Goal: Task Accomplishment & Management: Manage account settings

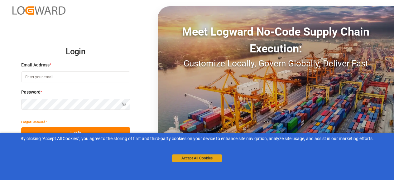
click at [200, 158] on button "Accept All Cookies" at bounding box center [197, 157] width 50 height 7
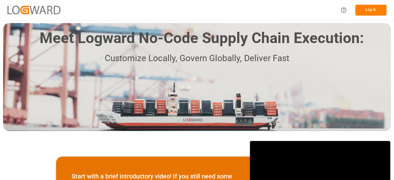
click at [368, 10] on button "Log In" at bounding box center [370, 10] width 31 height 11
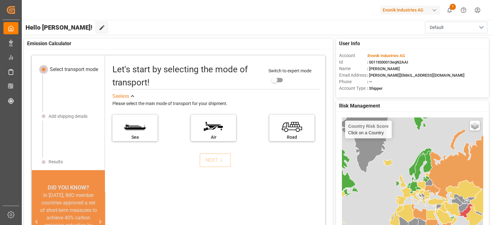
click at [474, 11] on html "Created by potrace 1.15, written by Peter Selinger 2001-2017 Created by potrace…" at bounding box center [246, 112] width 492 height 225
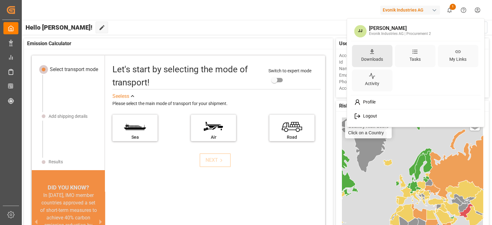
click at [367, 55] on div "Downloads" at bounding box center [372, 59] width 24 height 9
